Goal: Find specific page/section: Find specific page/section

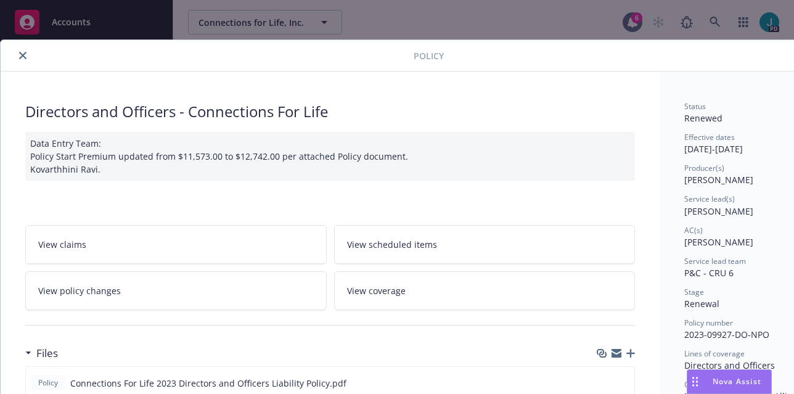
scroll to position [747, 0]
click at [20, 51] on button "close" at bounding box center [22, 55] width 15 height 15
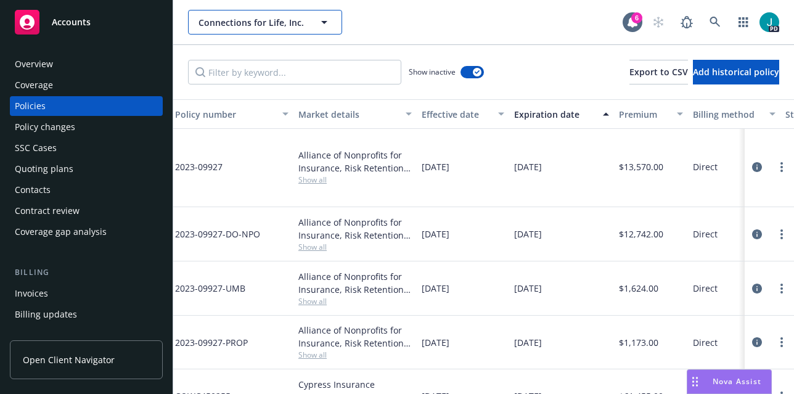
click at [210, 25] on span "Connections for Life, Inc." at bounding box center [252, 22] width 107 height 13
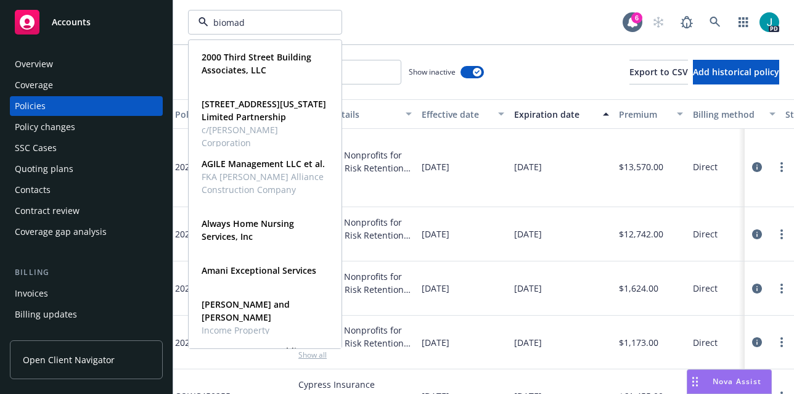
type input "biomade"
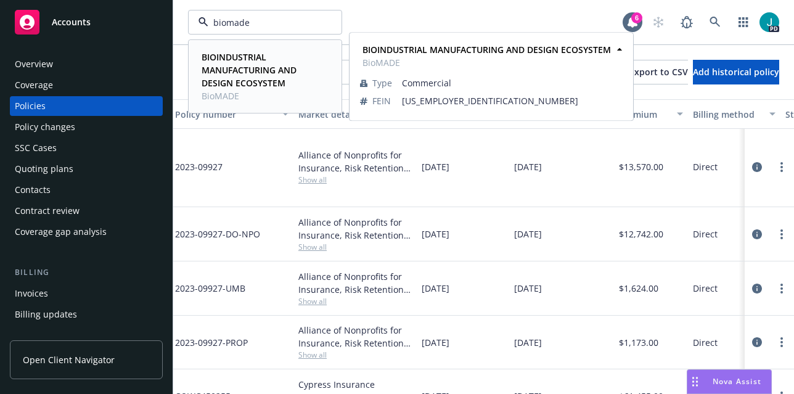
click at [233, 59] on strong "BIOINDUSTRIAL MANUFACTURING AND DESIGN ECOSYSTEM" at bounding box center [249, 70] width 95 height 38
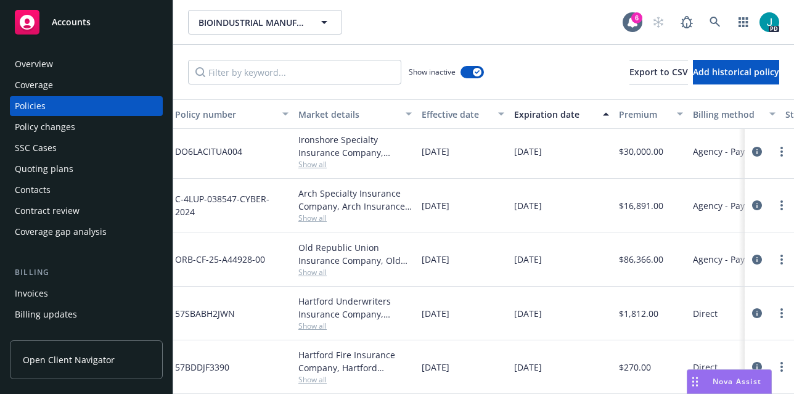
scroll to position [1174, 250]
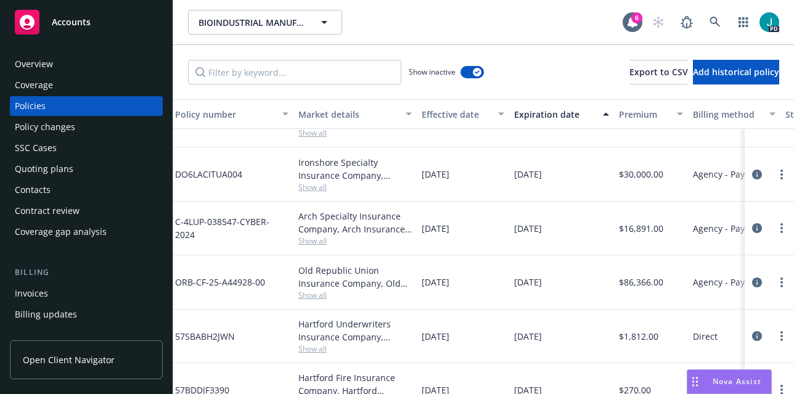
click at [55, 64] on div "Overview" at bounding box center [86, 64] width 143 height 20
